Goal: Task Accomplishment & Management: Use online tool/utility

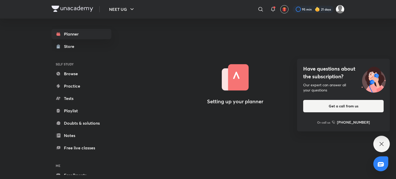
click at [377, 145] on div "Have questions about the subscription? Our expert can answer all your questions…" at bounding box center [381, 144] width 16 height 16
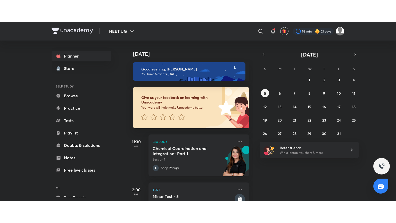
scroll to position [167, 0]
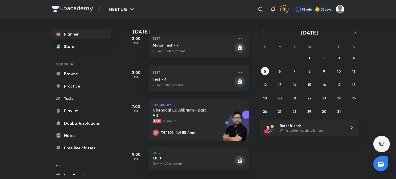
click at [212, 109] on h5 "Chemical Equilibrium - part VII" at bounding box center [185, 112] width 64 height 10
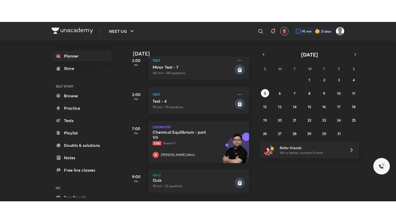
scroll to position [123, 0]
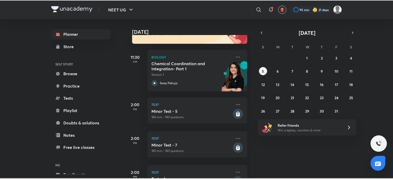
scroll to position [71, 0]
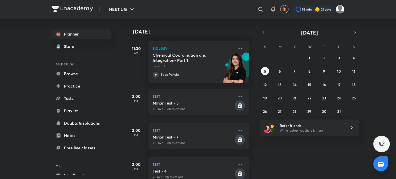
click at [205, 104] on h5 "Minor Test - 5" at bounding box center [193, 103] width 81 height 5
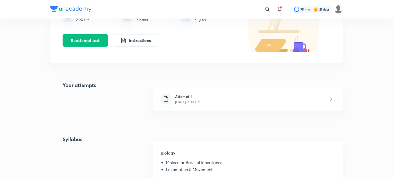
scroll to position [63, 0]
click at [299, 96] on div "Attempt 1 Oct 5, 2025, 2:00 PM" at bounding box center [248, 98] width 190 height 23
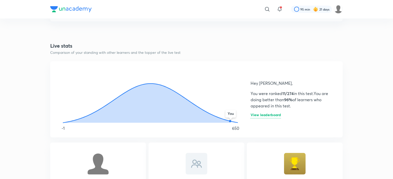
scroll to position [228, 0]
